Goal: Transaction & Acquisition: Purchase product/service

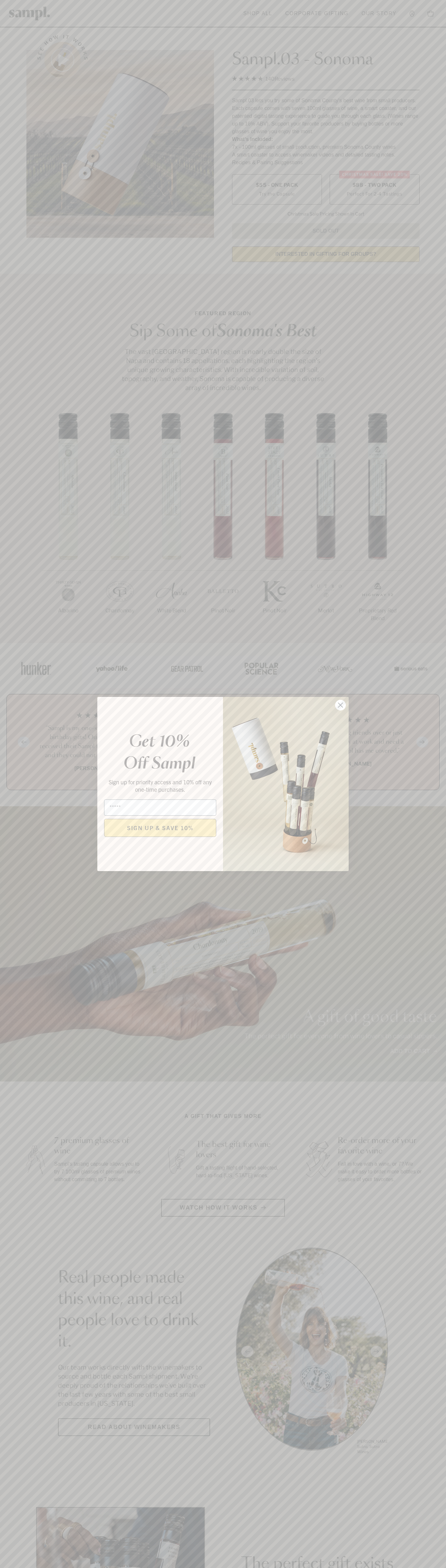
click at [341, 705] on icon "Close dialog" at bounding box center [340, 704] width 4 height 4
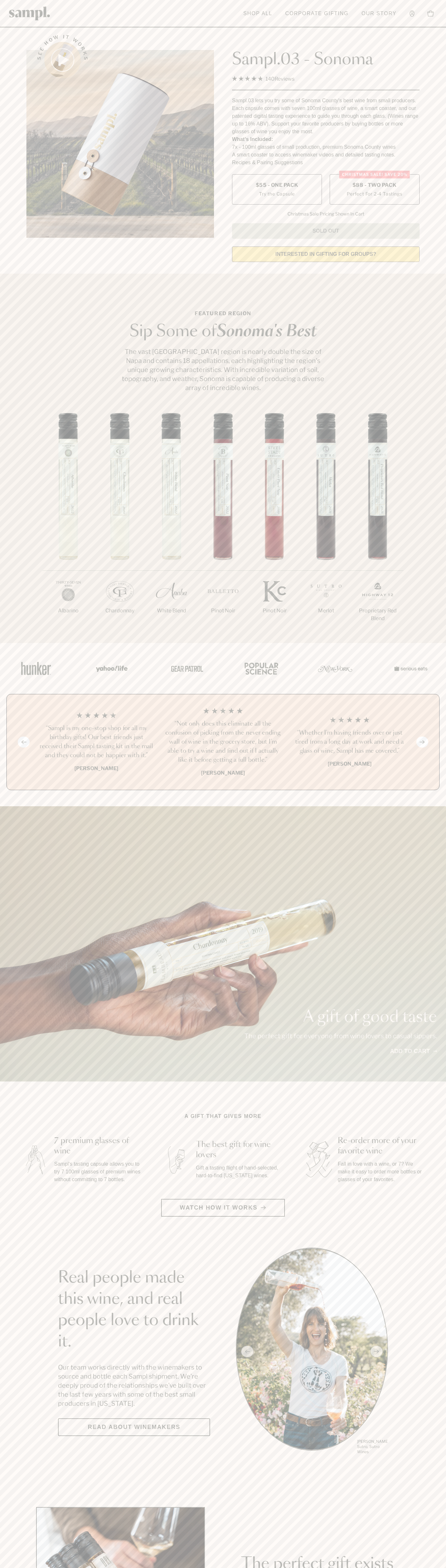
click at [375, 190] on label "Christmas SALE! Save 20% $88 - Two Pack Perfect For 2-4 Tastings" at bounding box center [374, 189] width 90 height 30
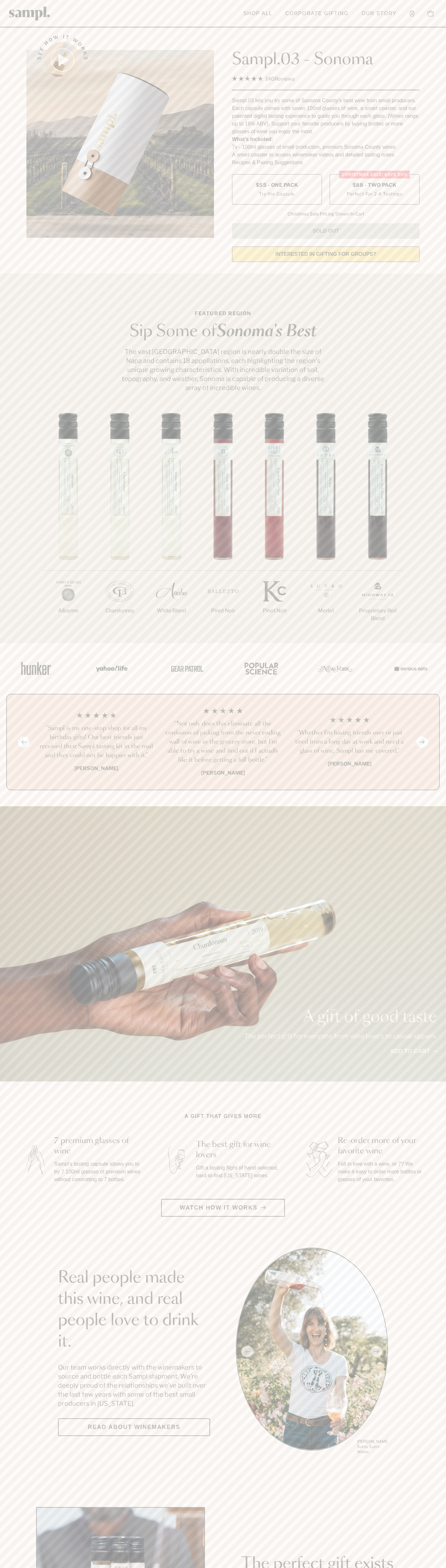
click at [97, 742] on h3 "“Sampl is my one-stop shop for all my birthday gifts! Our best friends just rec…" at bounding box center [97, 742] width 116 height 36
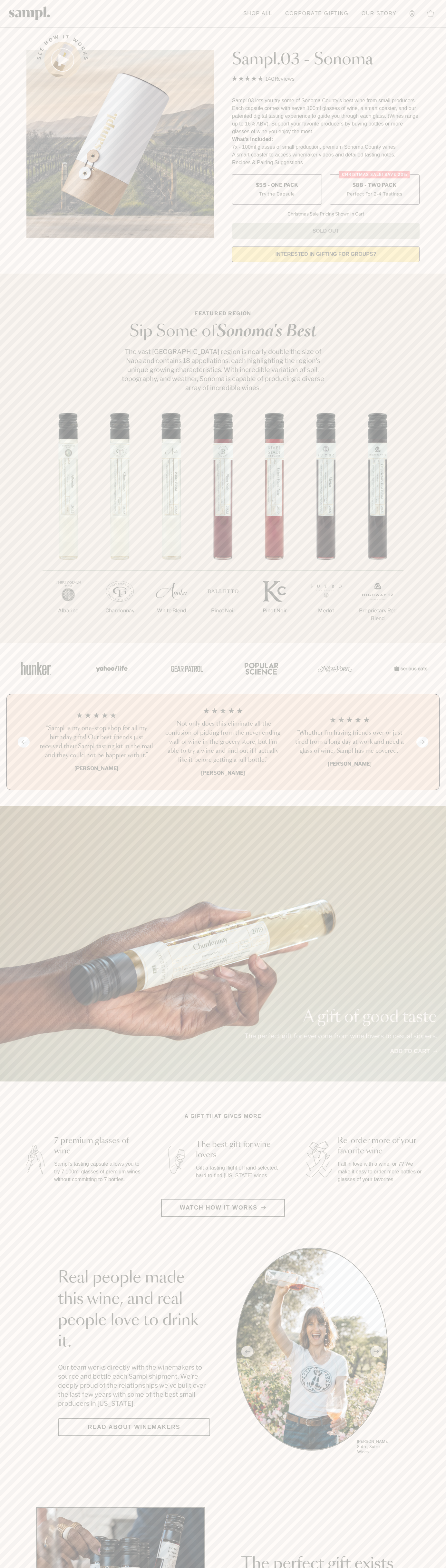
click at [205, 9] on header "Toggle navigation menu Shop All Corporate Gifting Our Story Account Story Shop …" at bounding box center [223, 14] width 446 height 27
click at [437, 1250] on section "Real people made this wine, and real people love to drink it. Our team works di…" at bounding box center [223, 1351] width 446 height 208
click at [200, 1568] on html "Skip to main content Toggle navigation menu Shop All Corporate Gifting Our Stor…" at bounding box center [223, 1512] width 446 height 3026
click at [11, 75] on section "See how it works Sampl.03 - Sonoma 4.9 Rated 4.9 out of 5 stars 140 Reviews Cli…" at bounding box center [223, 146] width 446 height 241
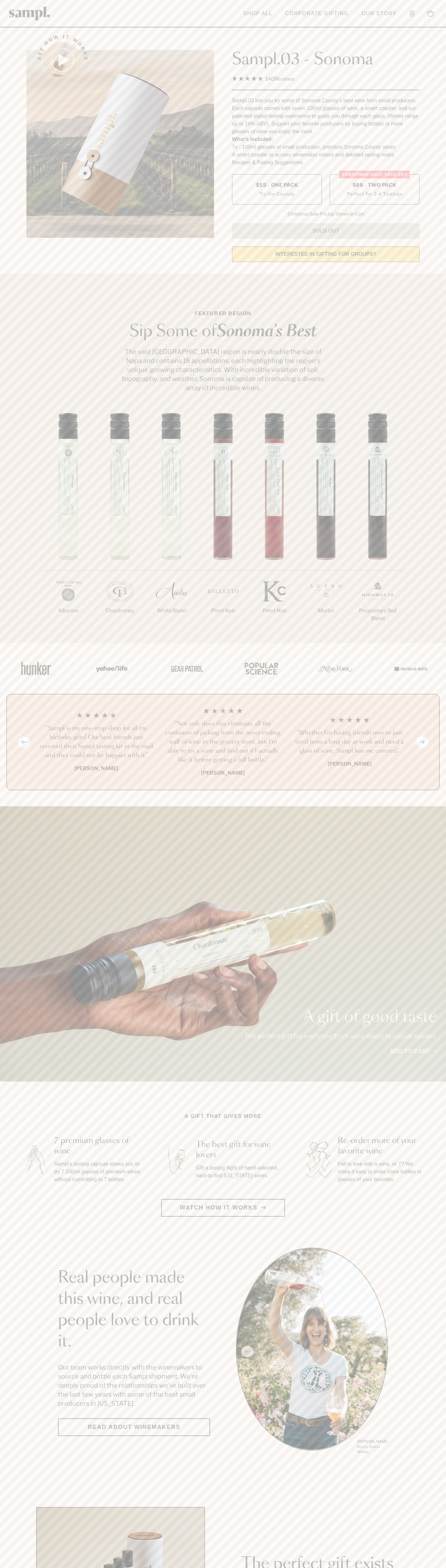
click at [375, 190] on label "Christmas SALE! Save 20% $88 - Two Pack Perfect For 2-4 Tastings" at bounding box center [374, 189] width 90 height 30
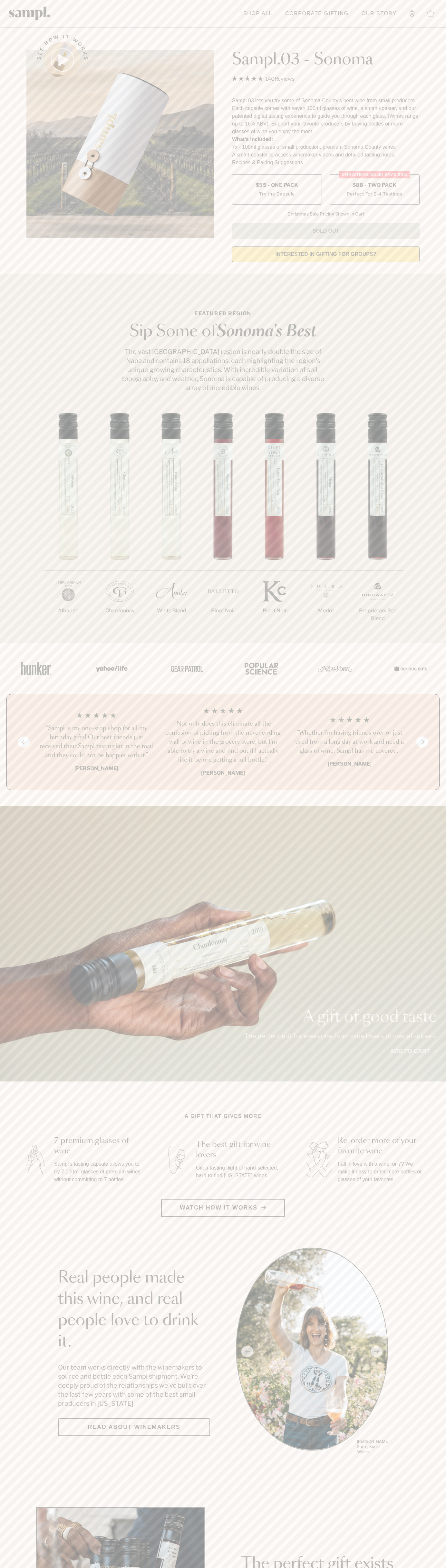
click at [97, 742] on h3 "“Sampl is my one-stop shop for all my birthday gifts! Our best friends just rec…" at bounding box center [97, 742] width 116 height 36
